Goal: Information Seeking & Learning: Learn about a topic

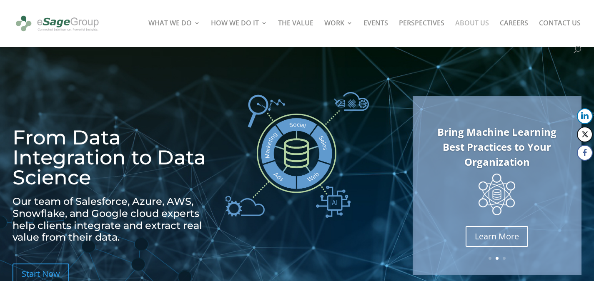
click at [470, 27] on link "ABOUT US" at bounding box center [472, 33] width 34 height 26
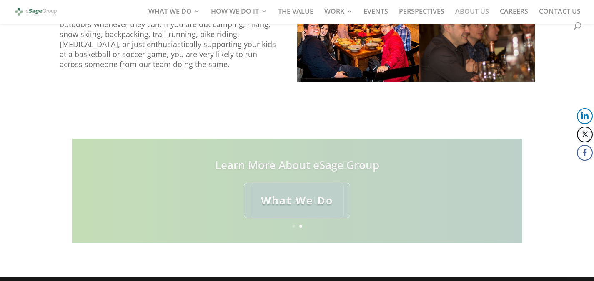
scroll to position [889, 0]
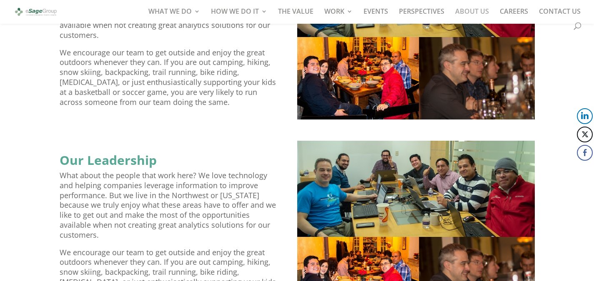
click at [386, 92] on img at bounding box center [416, 30] width 238 height 179
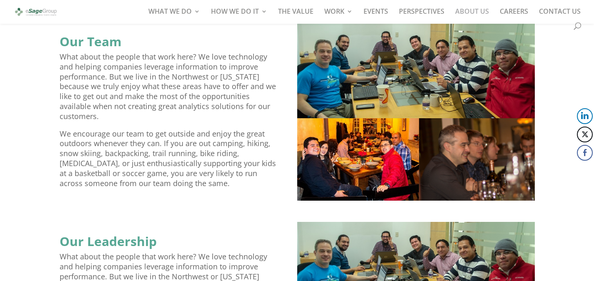
scroll to position [542, 0]
